Goal: Find specific page/section: Find specific page/section

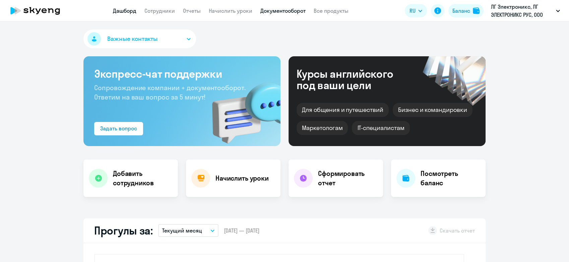
drag, startPoint x: 0, startPoint y: 0, endPoint x: 282, endPoint y: 9, distance: 282.5
click at [282, 9] on link "Документооборот" at bounding box center [282, 10] width 45 height 7
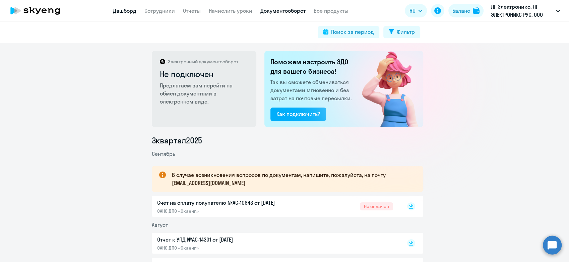
click at [121, 12] on link "Дашборд" at bounding box center [124, 10] width 23 height 7
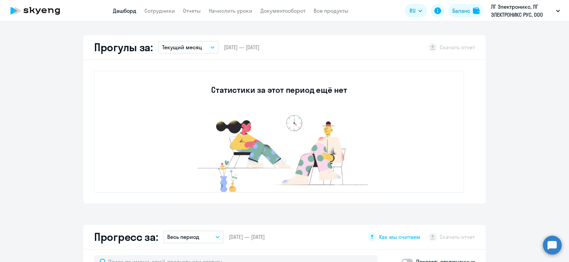
scroll to position [186, 0]
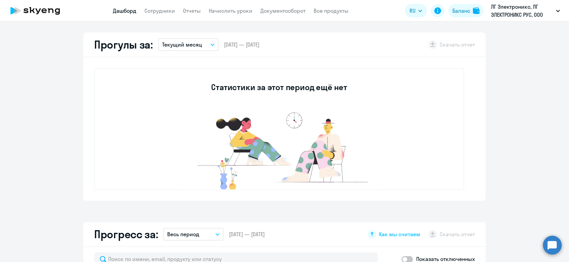
select select "30"
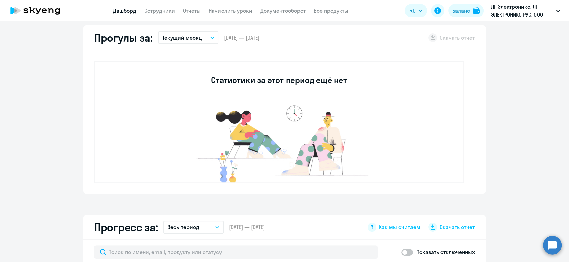
scroll to position [74, 0]
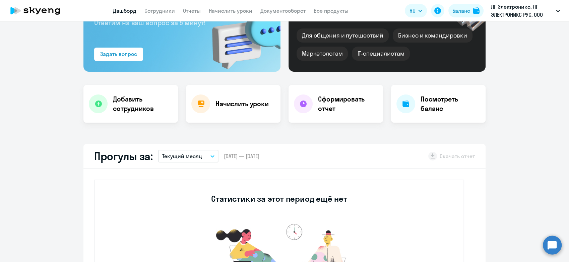
click at [183, 155] on p "Текущий месяц" at bounding box center [182, 156] width 40 height 8
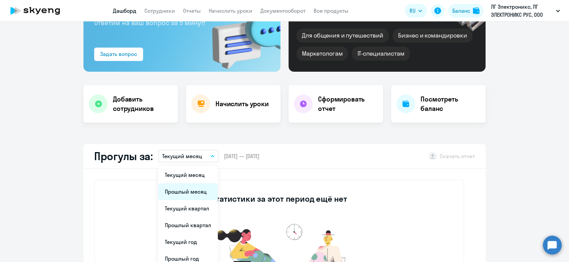
click at [186, 190] on li "Прошлый месяц" at bounding box center [188, 191] width 60 height 17
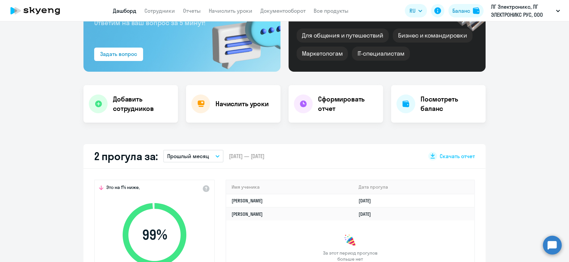
click at [183, 151] on button "Прошлый месяц" at bounding box center [193, 156] width 60 height 13
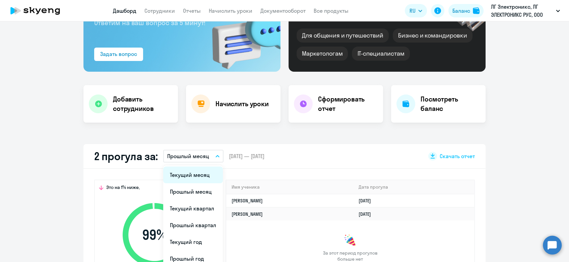
click at [177, 183] on li "Текущий месяц" at bounding box center [193, 174] width 60 height 17
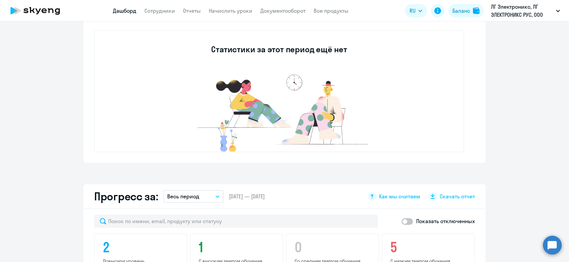
scroll to position [223, 0]
